Goal: Task Accomplishment & Management: Manage account settings

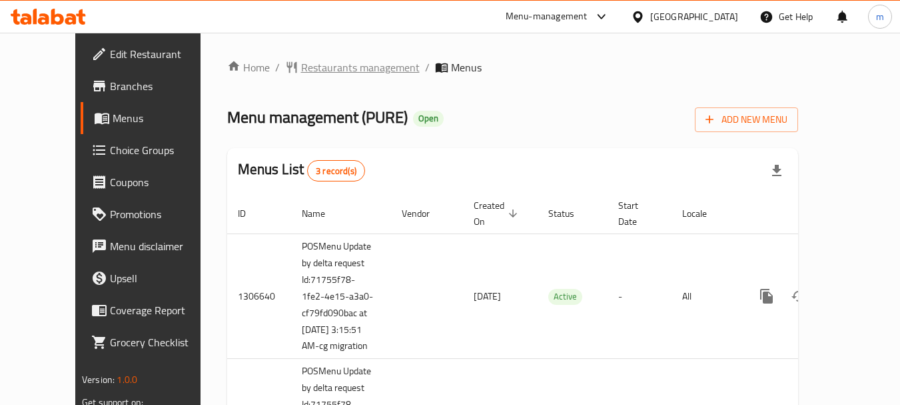
click at [301, 64] on span "Restaurants management" at bounding box center [360, 67] width 119 height 16
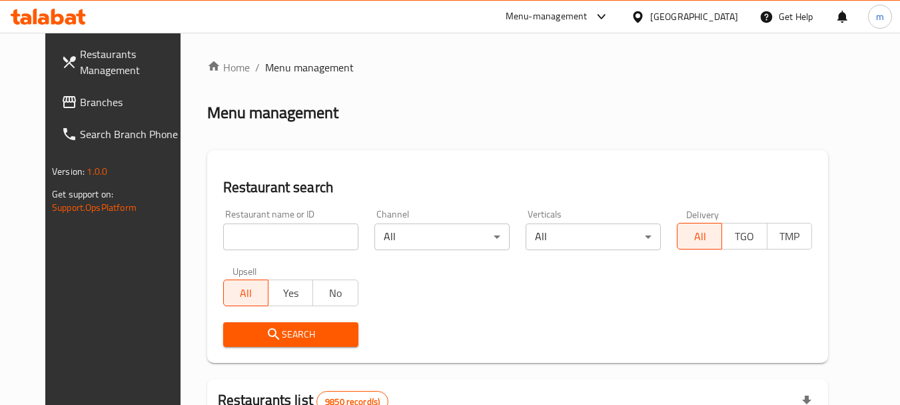
click at [233, 242] on input "search" at bounding box center [290, 236] width 135 height 27
paste input "701631"
type input "701631"
click button "Search" at bounding box center [290, 334] width 135 height 25
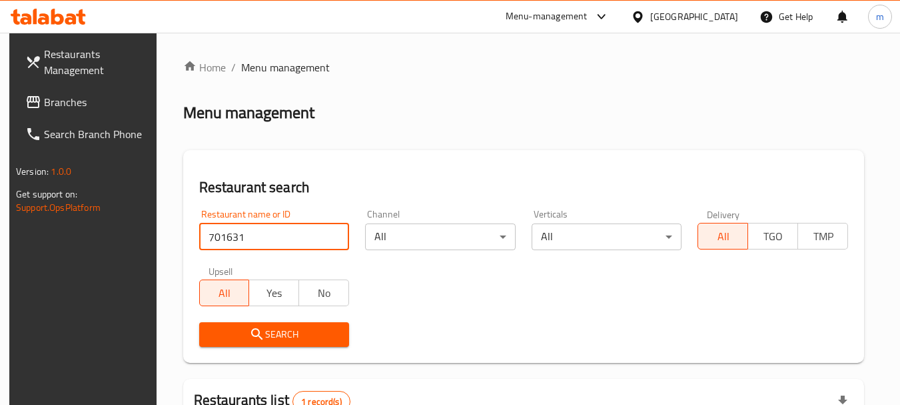
click at [59, 20] on icon at bounding box center [48, 17] width 75 height 16
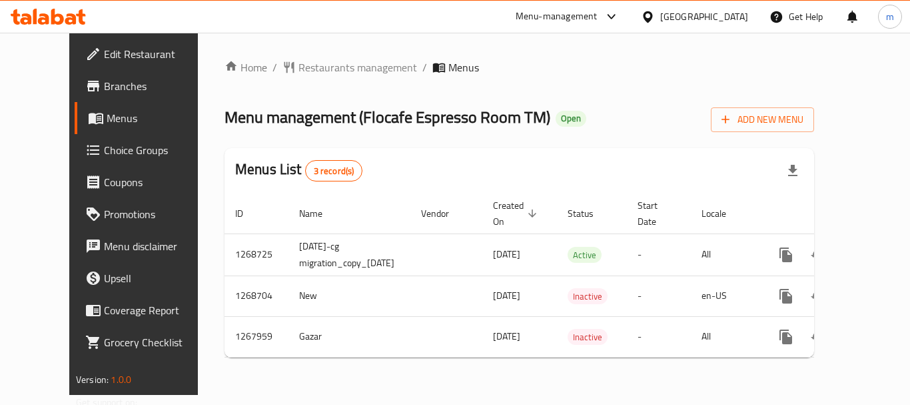
click at [65, 25] on div at bounding box center [48, 16] width 97 height 27
click at [63, 16] on icon at bounding box center [48, 17] width 75 height 16
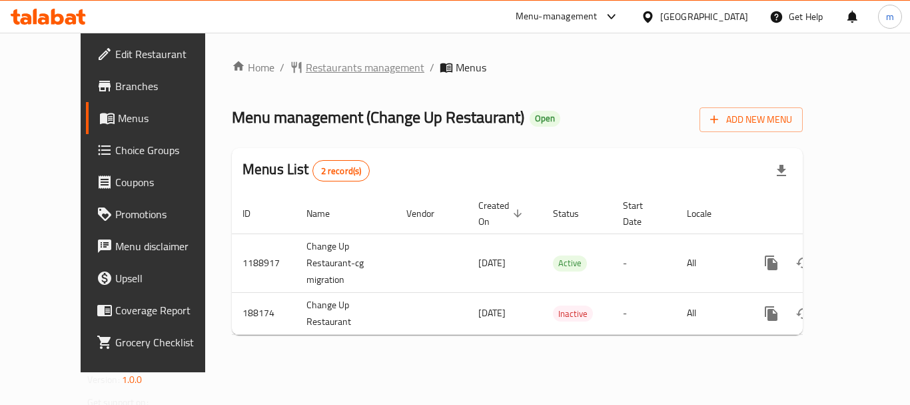
click at [311, 69] on span "Restaurants management" at bounding box center [365, 67] width 119 height 16
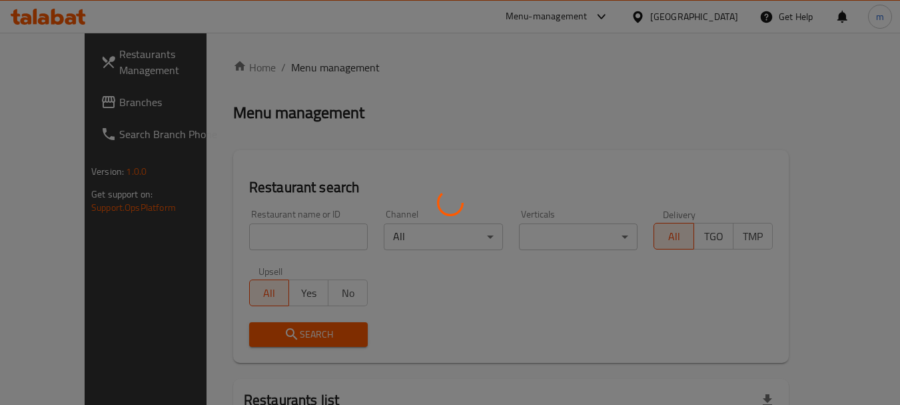
click at [259, 239] on div at bounding box center [450, 202] width 900 height 405
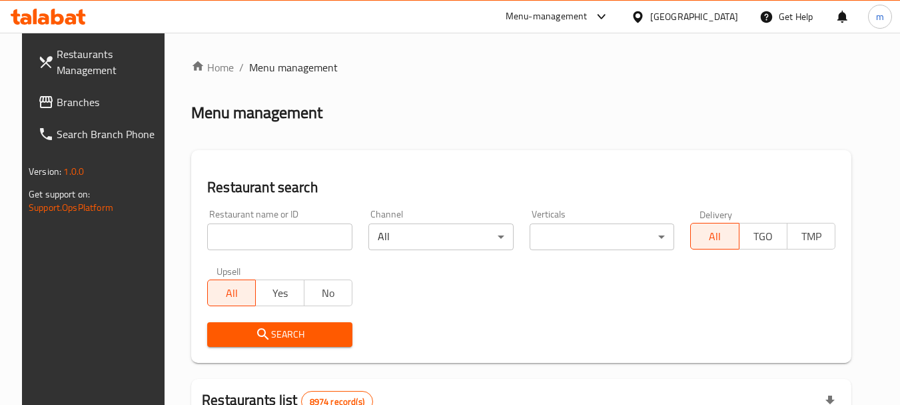
click at [259, 239] on input "search" at bounding box center [279, 236] width 145 height 27
paste input "620275"
type input "620275"
click at [255, 343] on button "Search" at bounding box center [279, 334] width 145 height 25
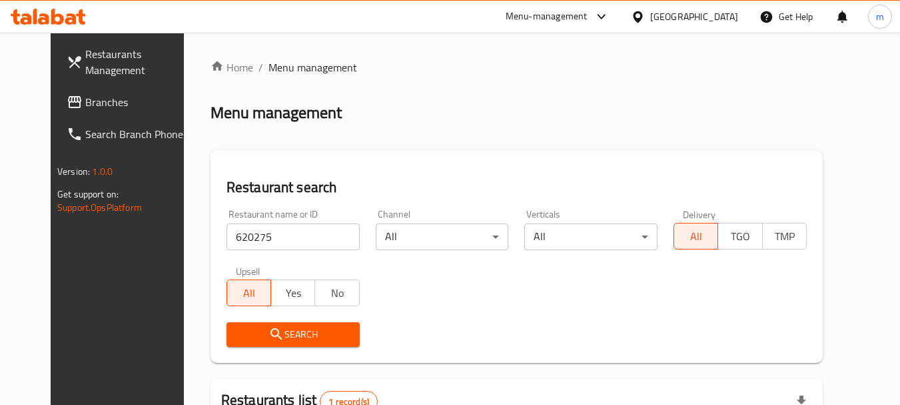
click at [716, 24] on div "[GEOGRAPHIC_DATA]" at bounding box center [694, 16] width 88 height 15
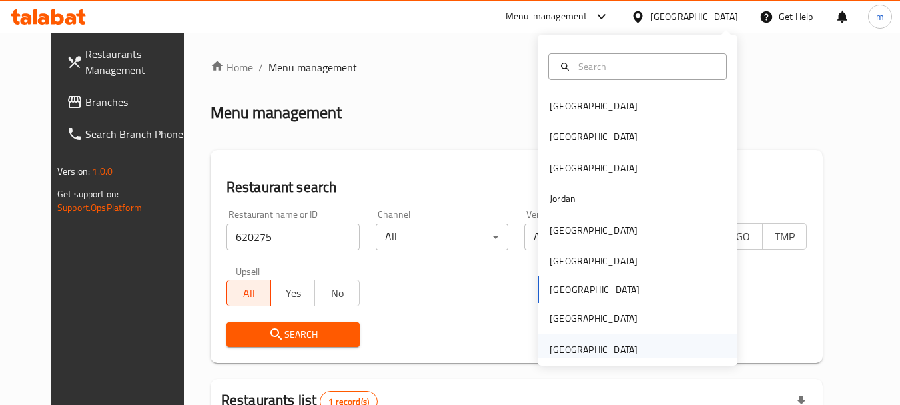
click at [569, 357] on div "United Arab Emirates" at bounding box center [594, 349] width 88 height 15
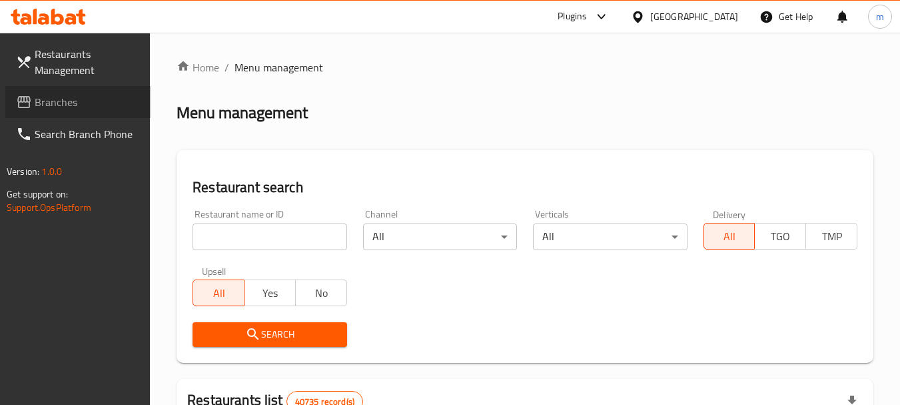
click at [64, 101] on span "Branches" at bounding box center [87, 102] width 105 height 16
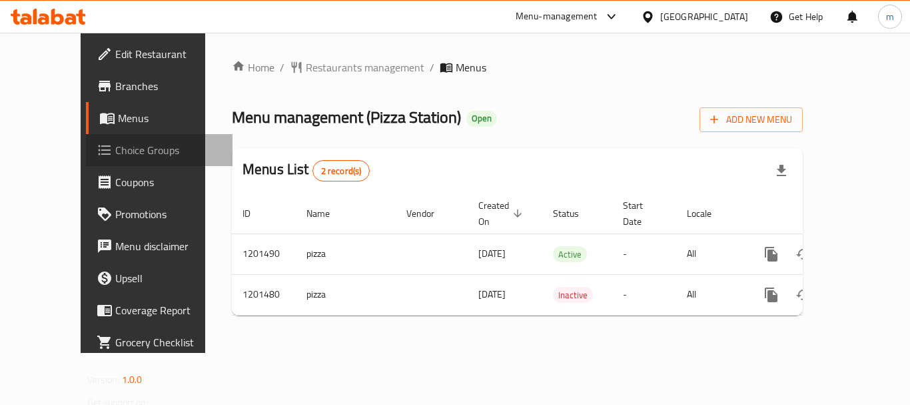
click at [115, 145] on span "Choice Groups" at bounding box center [168, 150] width 107 height 16
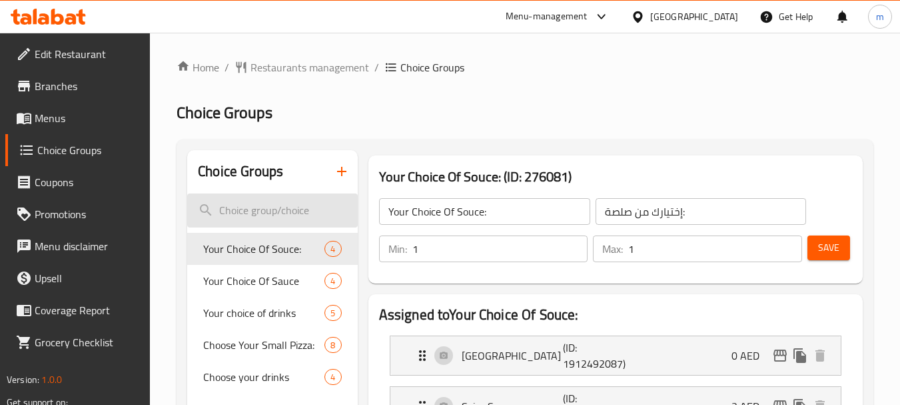
scroll to position [67, 0]
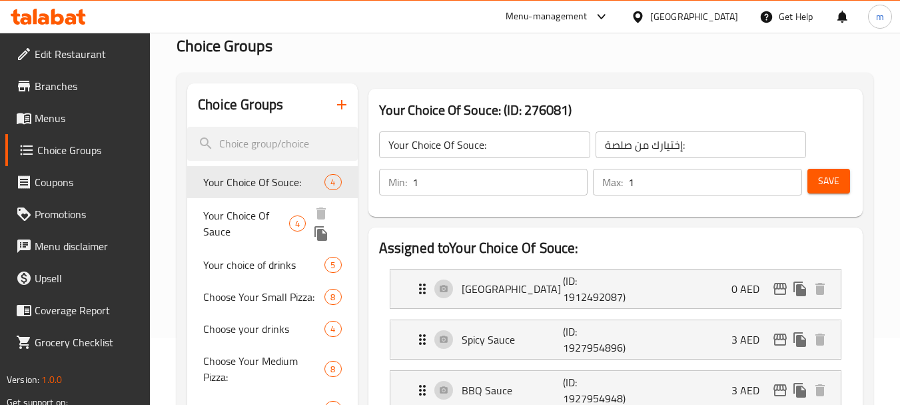
click at [255, 234] on span "Your Choice Of Sauce" at bounding box center [246, 223] width 86 height 32
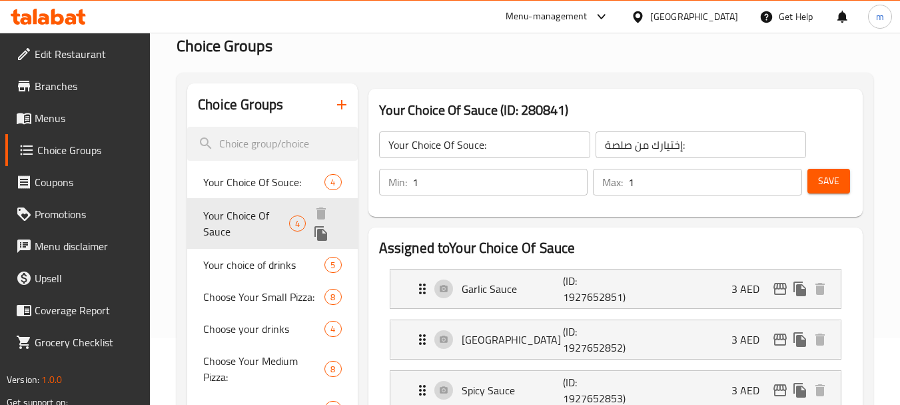
type input "Your Choice Of Sauce"
type input "إختيارك من صلصة"
type input "0"
type input "4"
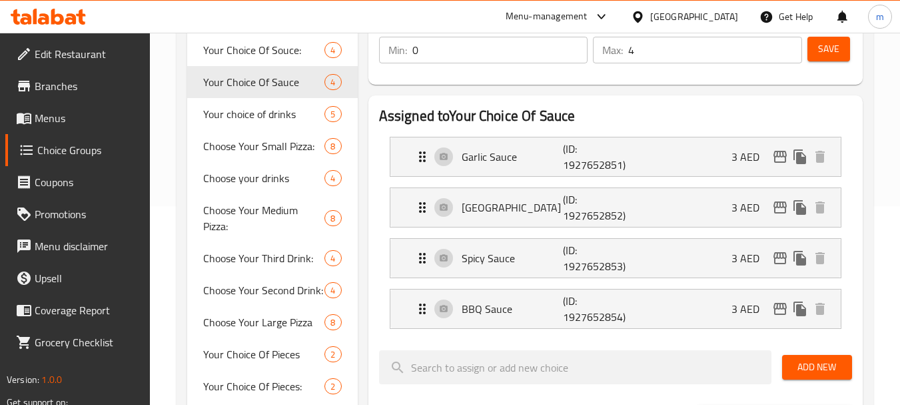
scroll to position [200, 0]
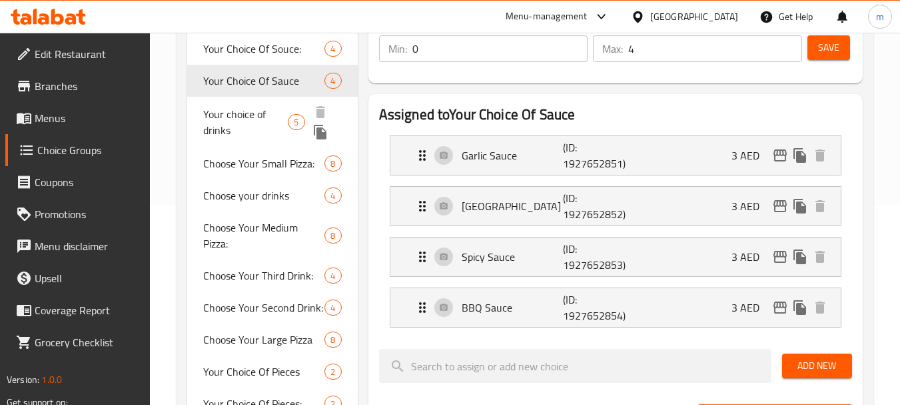
click at [266, 119] on span "Your choice of drinks" at bounding box center [245, 122] width 85 height 32
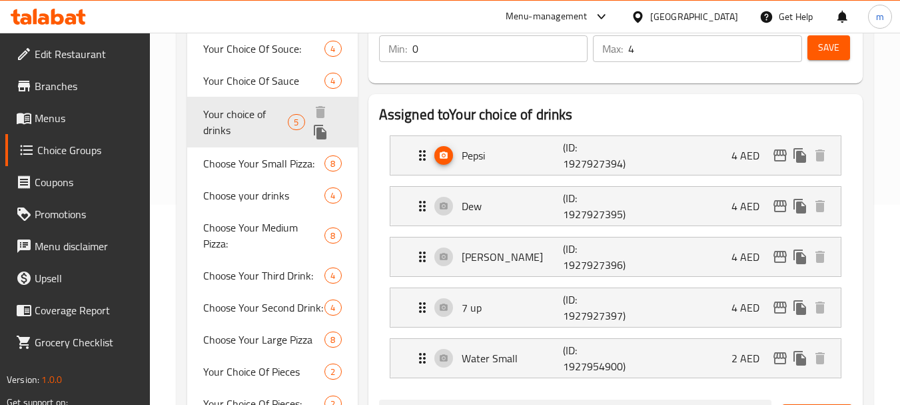
type input "Your choice of drinks"
type input "إختيارك من مشروبات"
type input "5"
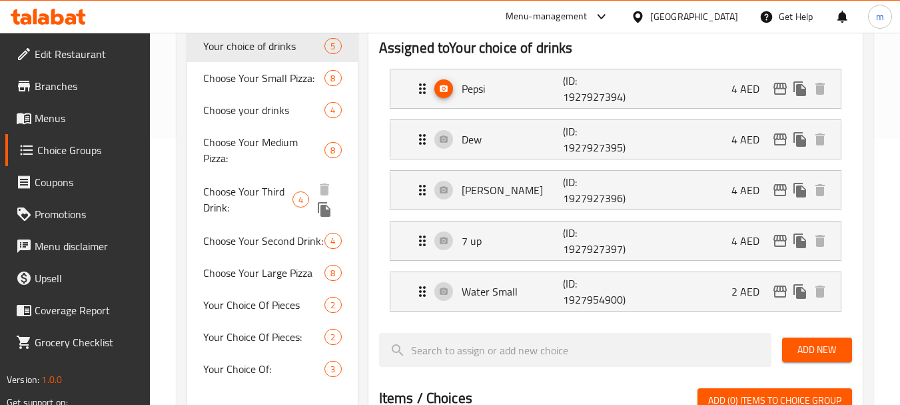
scroll to position [333, 0]
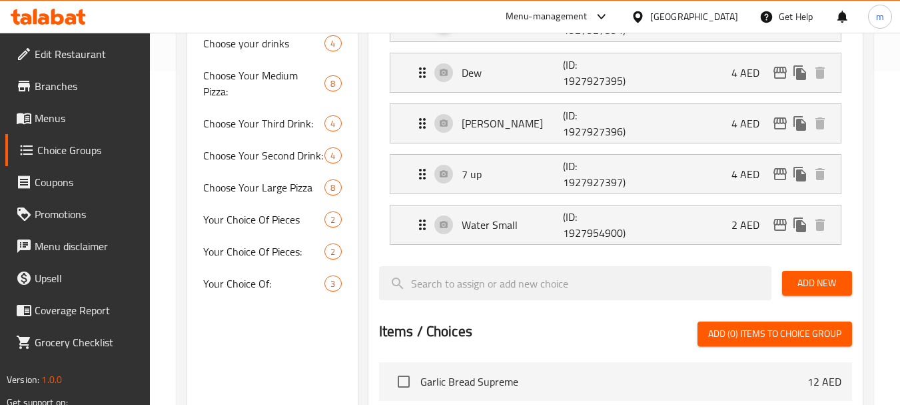
click at [686, 26] on div "[GEOGRAPHIC_DATA]" at bounding box center [684, 17] width 129 height 32
click at [646, 18] on div at bounding box center [640, 16] width 19 height 15
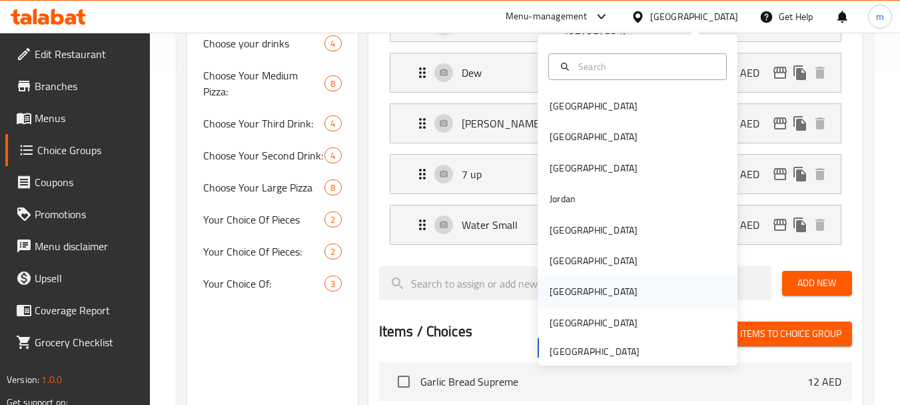
click at [568, 282] on div "[GEOGRAPHIC_DATA]" at bounding box center [593, 291] width 109 height 31
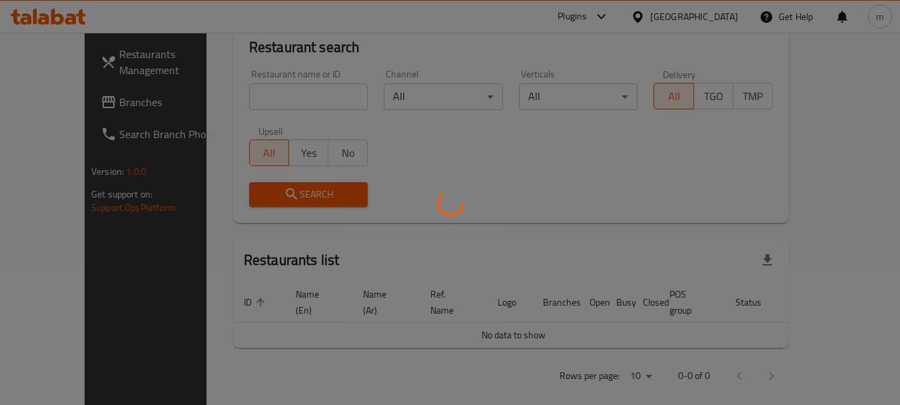
scroll to position [333, 0]
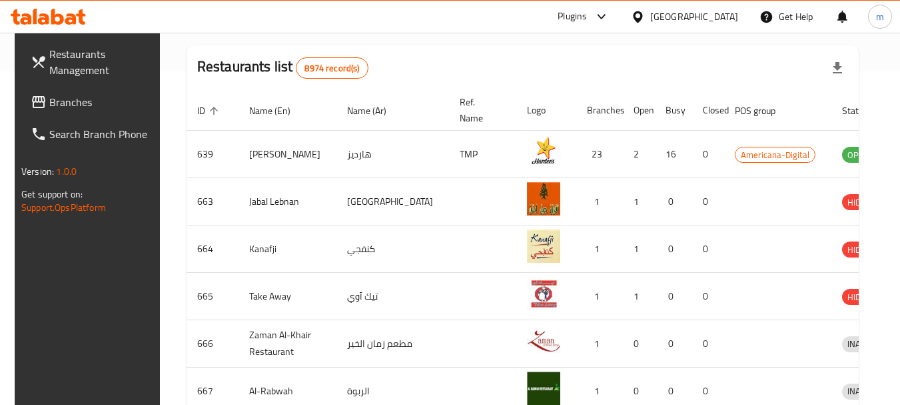
click at [56, 101] on span "Branches" at bounding box center [101, 102] width 105 height 16
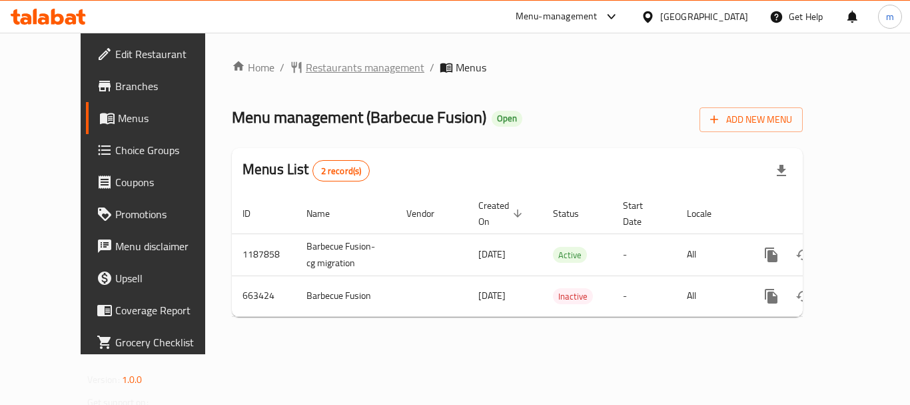
click at [321, 71] on span "Restaurants management" at bounding box center [365, 67] width 119 height 16
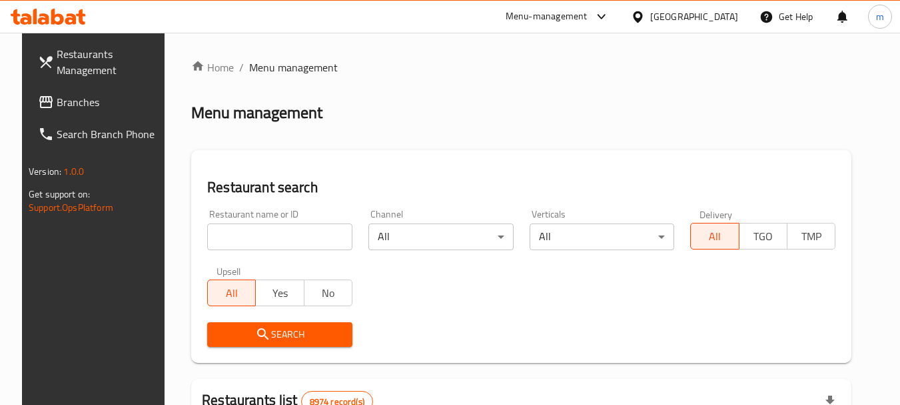
click at [258, 233] on input "search" at bounding box center [279, 236] width 145 height 27
paste input "641915"
type input "641915"
click at [255, 332] on icon "submit" at bounding box center [263, 334] width 16 height 16
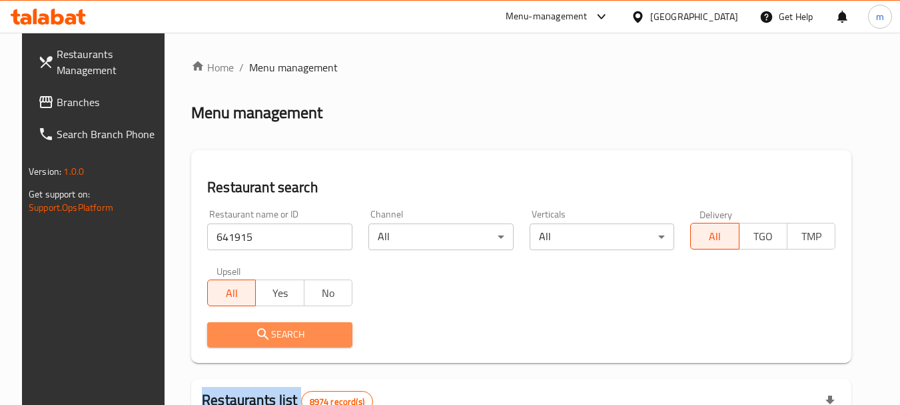
click at [245, 332] on div at bounding box center [450, 202] width 900 height 405
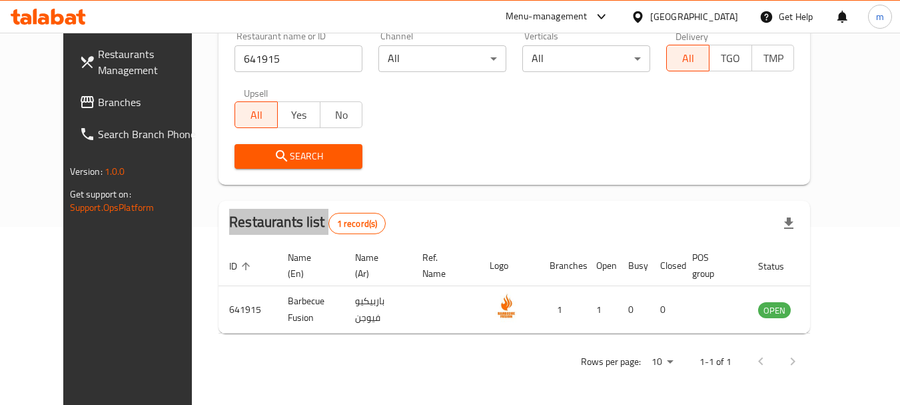
scroll to position [179, 0]
